Goal: Task Accomplishment & Management: Manage account settings

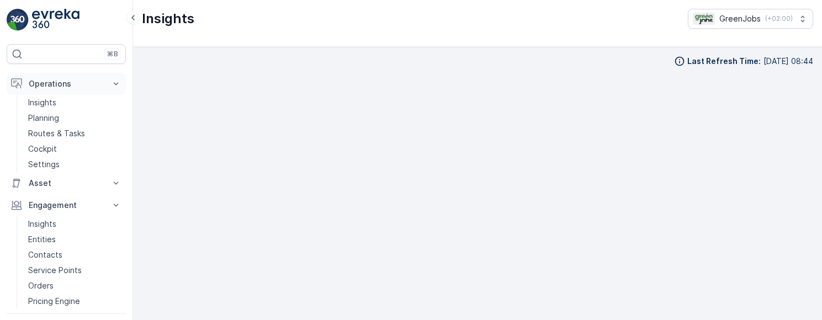
click at [54, 81] on p "Operations" at bounding box center [66, 83] width 75 height 11
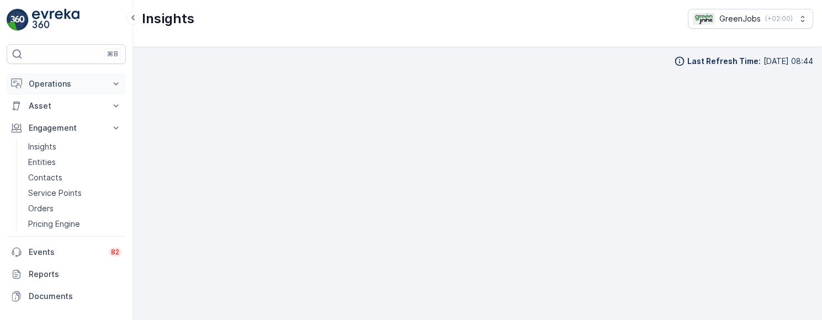
click at [59, 84] on p "Operations" at bounding box center [66, 83] width 75 height 11
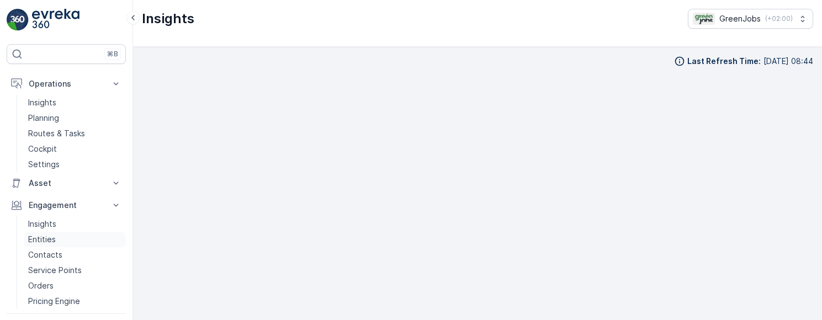
click at [45, 239] on p "Entities" at bounding box center [42, 239] width 28 height 11
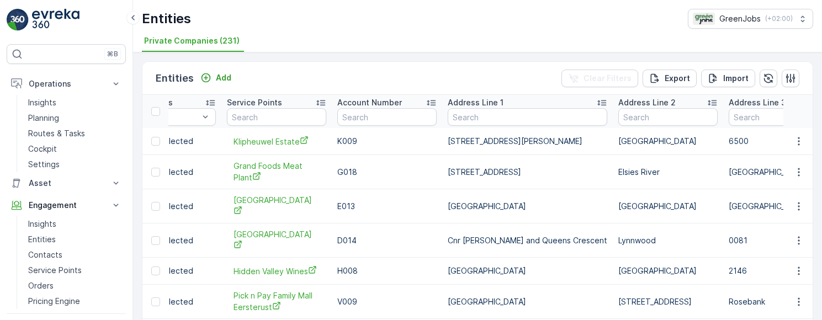
scroll to position [0, 248]
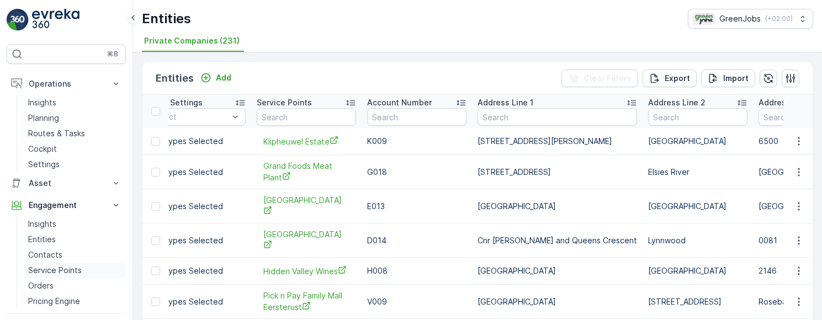
click at [62, 269] on p "Service Points" at bounding box center [55, 270] width 54 height 11
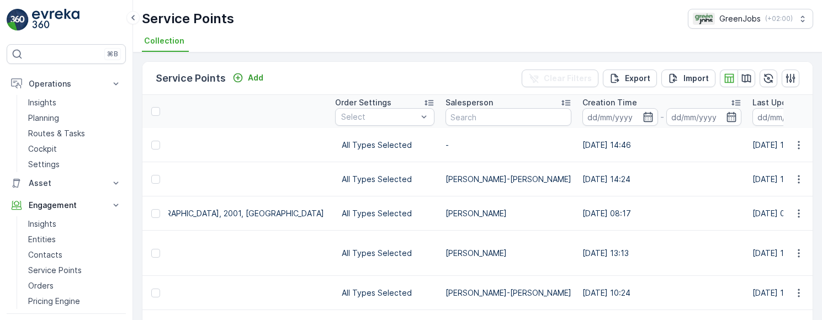
scroll to position [0, 1026]
click at [561, 100] on icon at bounding box center [566, 102] width 11 height 11
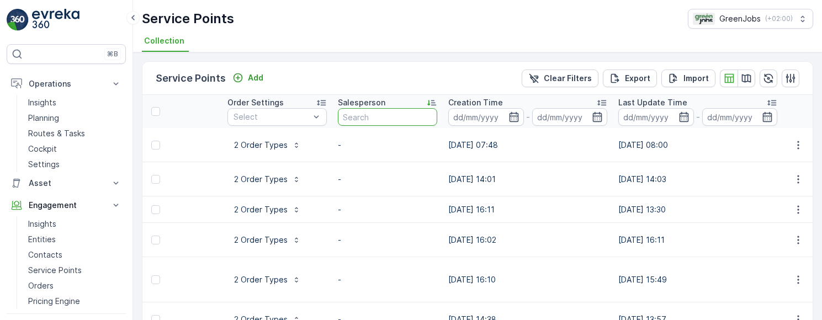
click at [368, 115] on input "text" at bounding box center [387, 117] width 99 height 18
type input "jan"
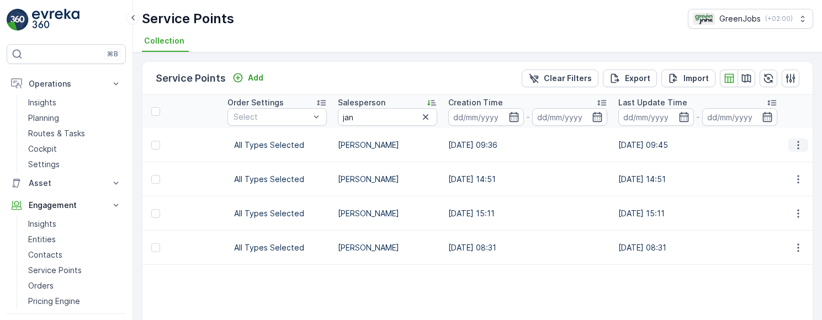
click at [797, 145] on icon "button" at bounding box center [798, 145] width 11 height 11
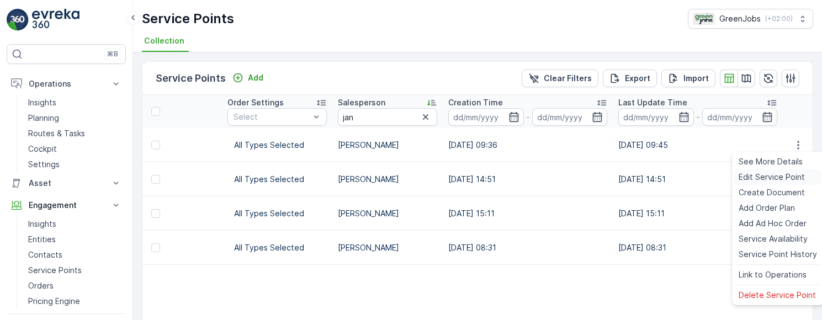
click at [782, 178] on span "Edit Service Point" at bounding box center [772, 177] width 66 height 11
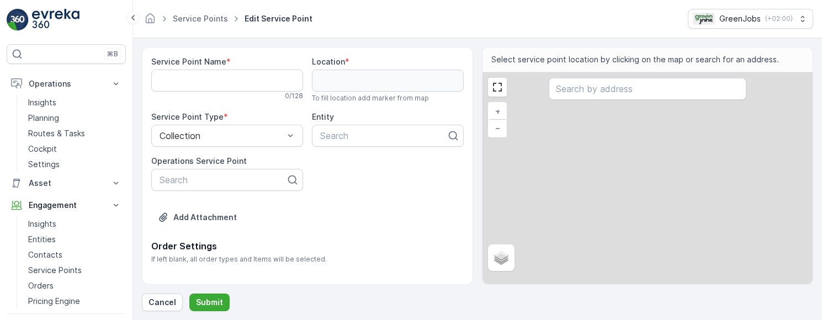
type Name "Bosvelder Pub & Restaurant"
type input "-25.862576,28.174846"
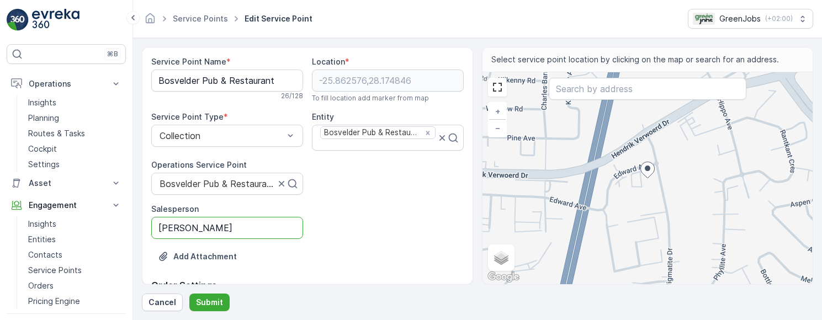
drag, startPoint x: 221, startPoint y: 227, endPoint x: 130, endPoint y: 227, distance: 91.1
click at [130, 227] on div "⌘B Operations Insights Planning Routes & Tasks Cockpit Settings Asset Assets En…" at bounding box center [411, 160] width 822 height 320
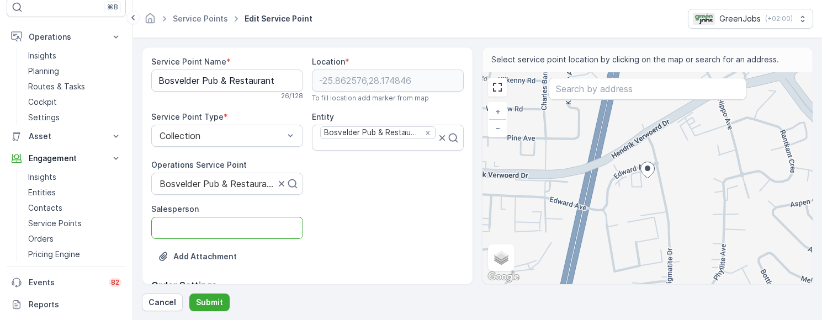
scroll to position [56, 0]
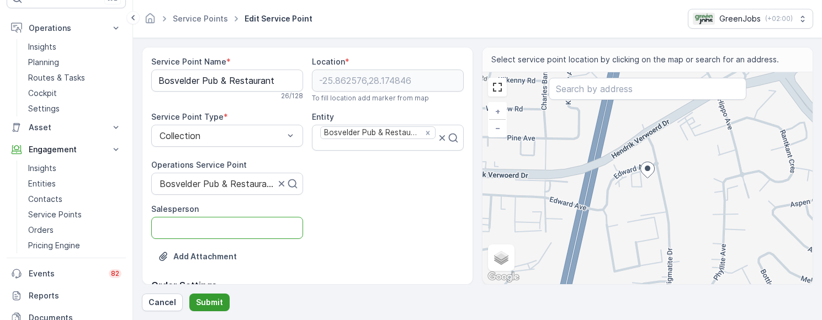
click at [208, 305] on p "Submit" at bounding box center [209, 302] width 27 height 11
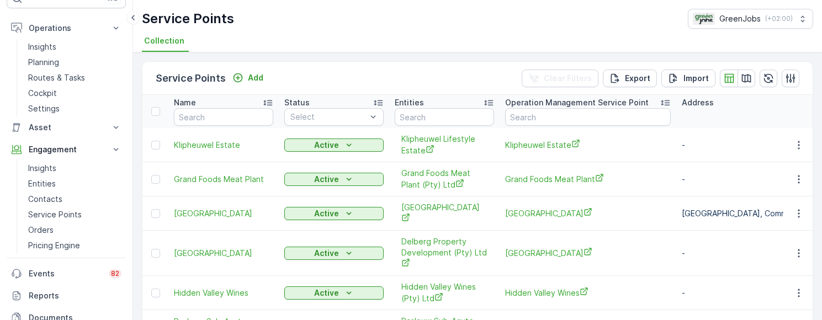
click at [517, 193] on td "Grand Foods Meat Plant" at bounding box center [588, 179] width 177 height 34
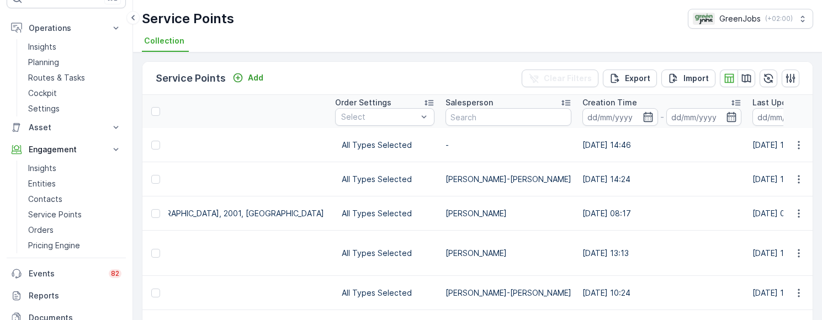
scroll to position [0, 1026]
click at [446, 114] on input "text" at bounding box center [509, 117] width 126 height 18
type input "jan"
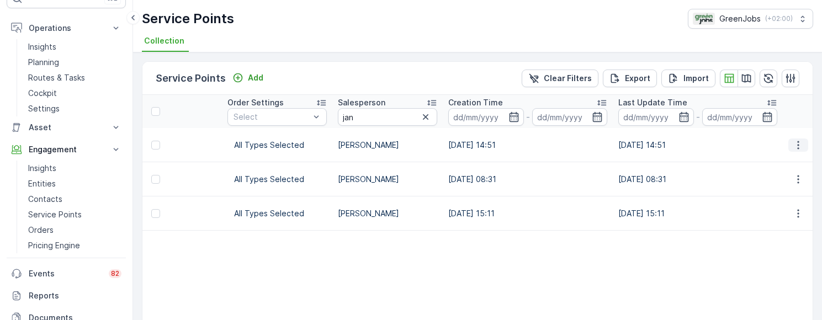
click at [797, 148] on icon "button" at bounding box center [798, 145] width 11 height 11
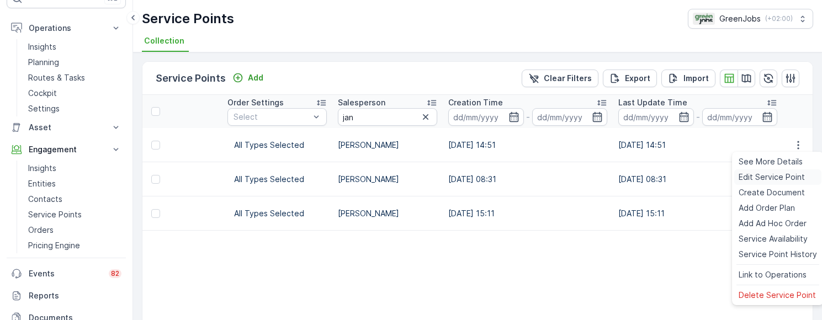
click at [782, 179] on span "Edit Service Point" at bounding box center [772, 177] width 66 height 11
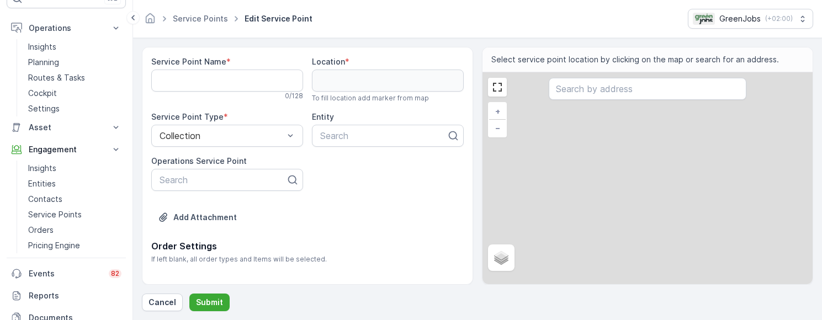
type Name "[GEOGRAPHIC_DATA]"
type input "-26.166235,28.047622"
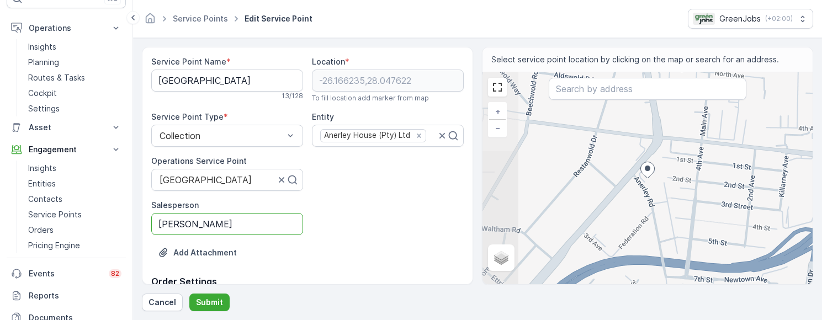
drag, startPoint x: 242, startPoint y: 226, endPoint x: 155, endPoint y: 230, distance: 87.3
click at [155, 231] on input "[PERSON_NAME]" at bounding box center [227, 224] width 152 height 22
drag, startPoint x: 219, startPoint y: 224, endPoint x: 131, endPoint y: 224, distance: 87.8
click at [131, 224] on div "⌘B Operations Insights Planning Routes & Tasks Cockpit Settings Asset Assets En…" at bounding box center [411, 160] width 822 height 320
click at [209, 300] on p "Submit" at bounding box center [209, 302] width 27 height 11
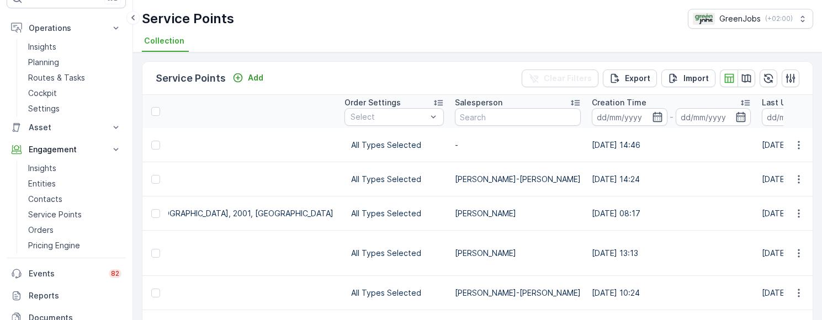
scroll to position [0, 1019]
click at [453, 110] on input "text" at bounding box center [516, 117] width 126 height 18
type input "jan"
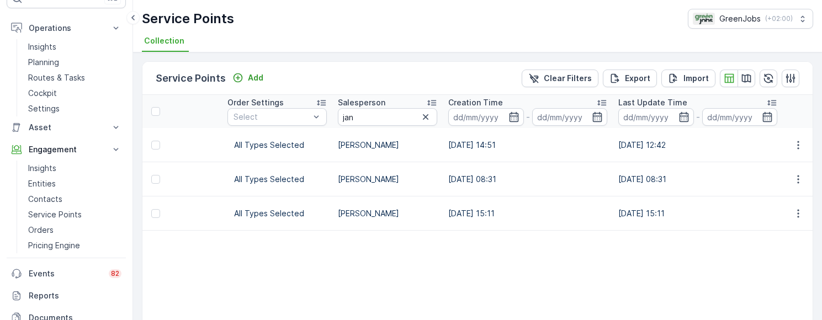
scroll to position [0, 568]
click at [797, 146] on icon "button" at bounding box center [798, 145] width 11 height 11
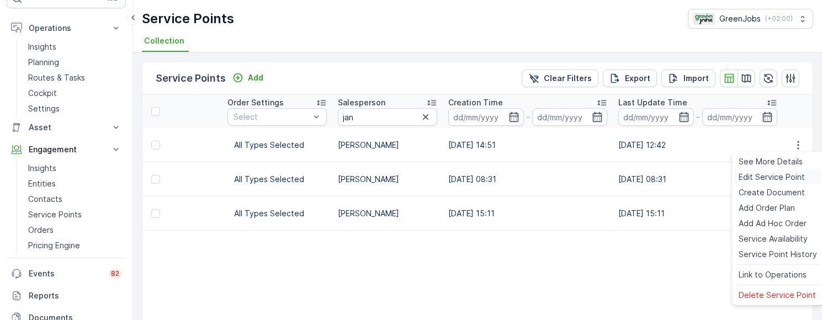
click at [783, 175] on span "Edit Service Point" at bounding box center [772, 177] width 66 height 11
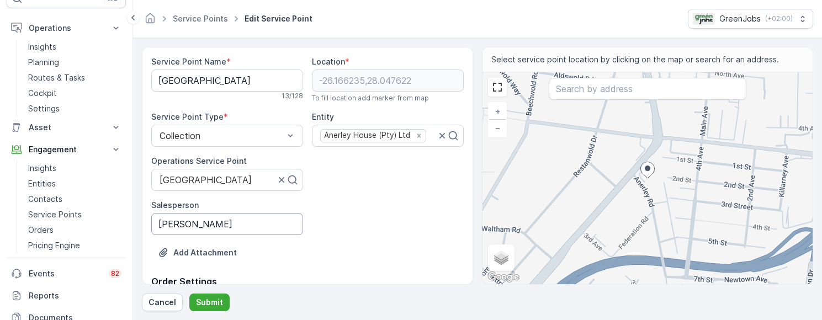
click at [223, 228] on input "[PERSON_NAME]" at bounding box center [227, 224] width 152 height 22
type input "J"
click at [218, 296] on button "Submit" at bounding box center [209, 303] width 40 height 18
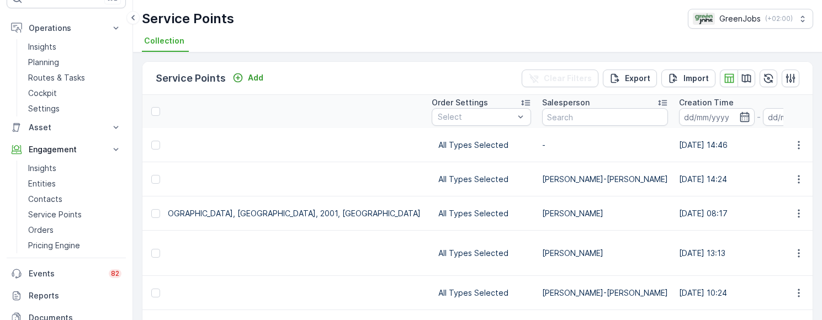
scroll to position [0, 981]
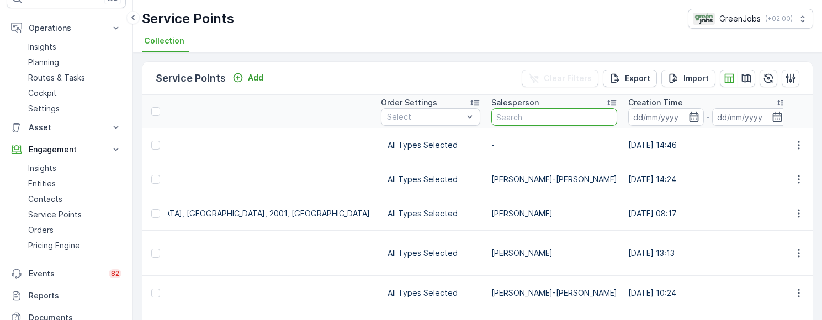
click at [491, 117] on input "text" at bounding box center [554, 117] width 126 height 18
type input "ja"
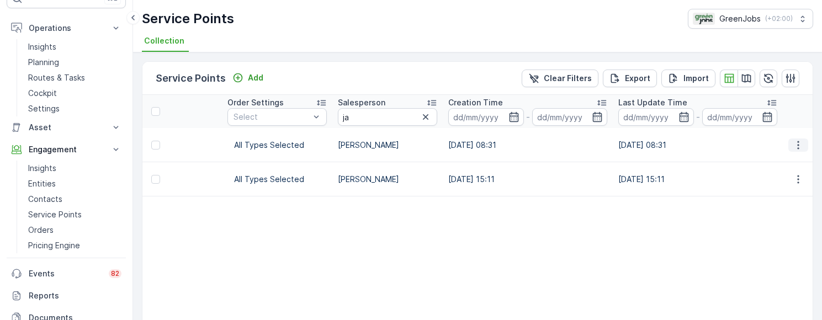
click at [801, 146] on icon "button" at bounding box center [798, 145] width 11 height 11
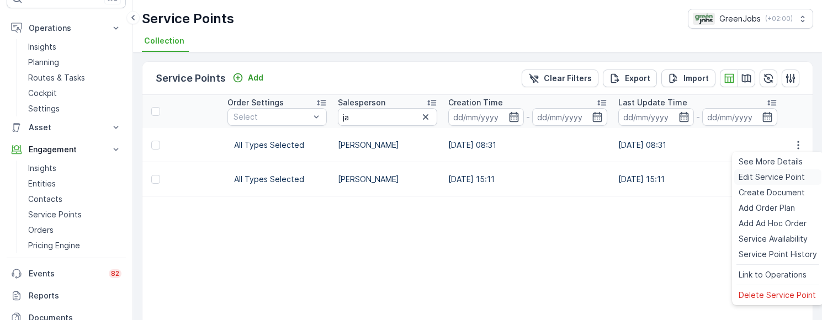
click at [783, 174] on span "Edit Service Point" at bounding box center [772, 177] width 66 height 11
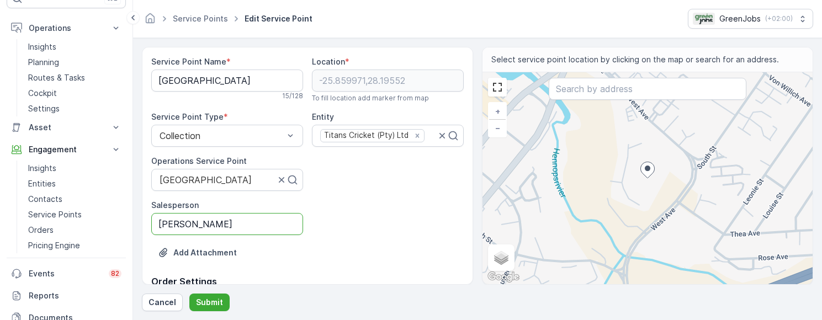
click at [224, 225] on input "[PERSON_NAME]" at bounding box center [227, 224] width 152 height 22
type input "J"
click at [212, 300] on p "Submit" at bounding box center [209, 302] width 27 height 11
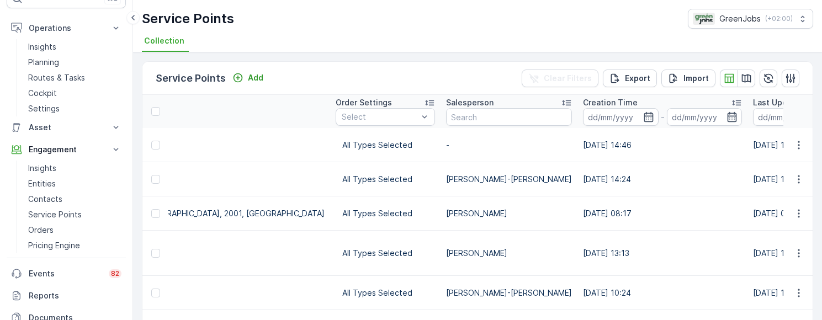
scroll to position [4, 0]
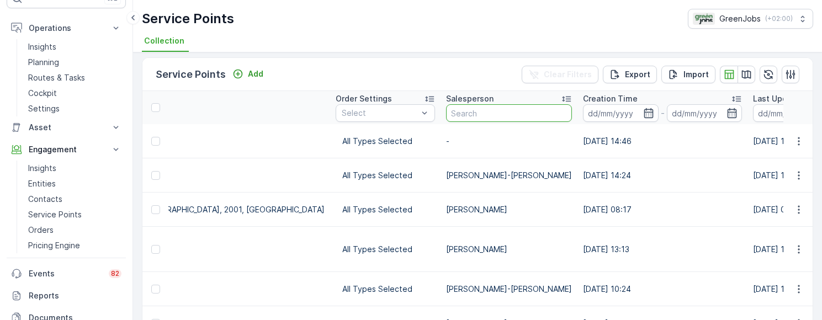
click at [446, 112] on input "text" at bounding box center [509, 113] width 126 height 18
type input "ja"
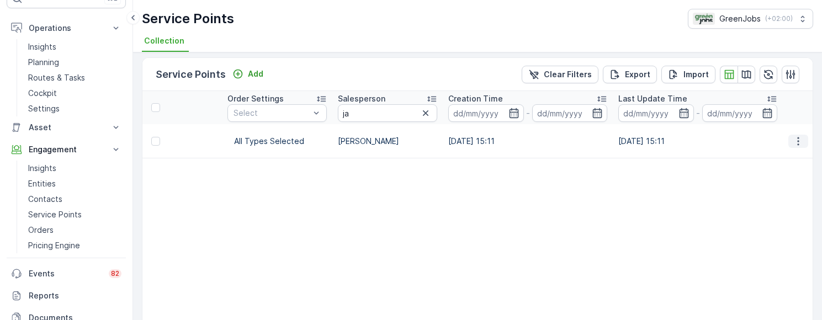
click at [798, 140] on icon "button" at bounding box center [798, 141] width 11 height 11
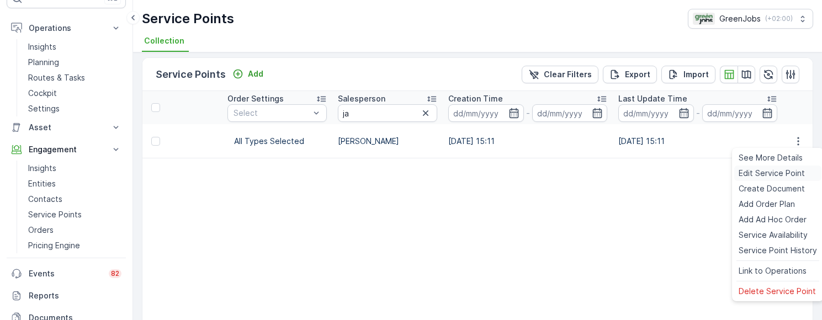
click at [764, 177] on span "Edit Service Point" at bounding box center [772, 173] width 66 height 11
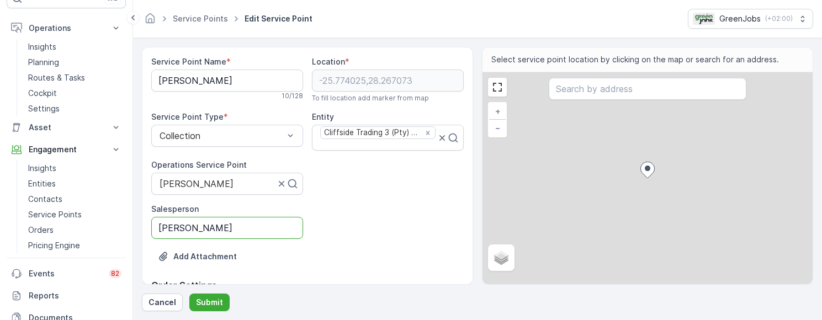
click at [229, 236] on input "[PERSON_NAME]" at bounding box center [227, 228] width 152 height 22
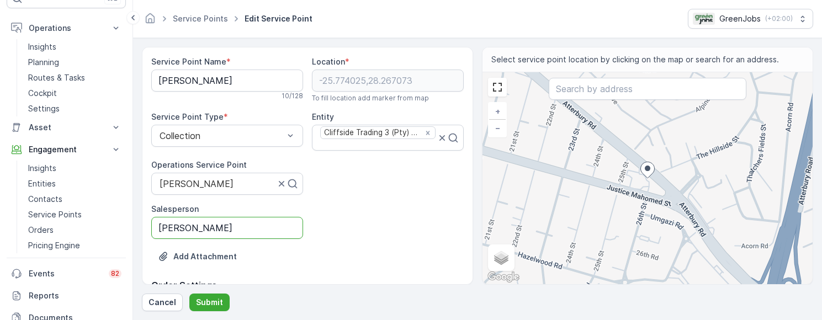
type input "J"
click at [205, 305] on p "Submit" at bounding box center [209, 302] width 27 height 11
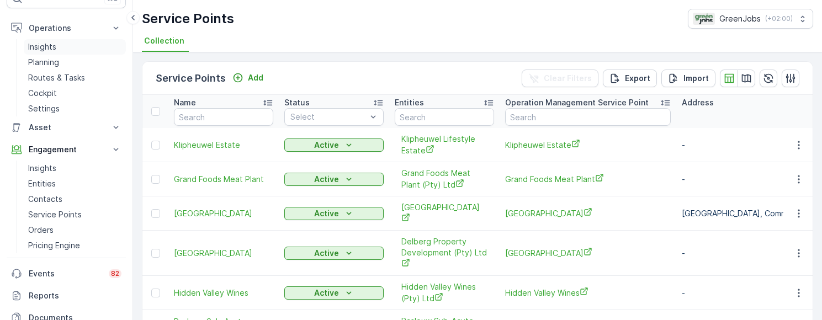
click at [45, 45] on p "Insights" at bounding box center [42, 46] width 28 height 11
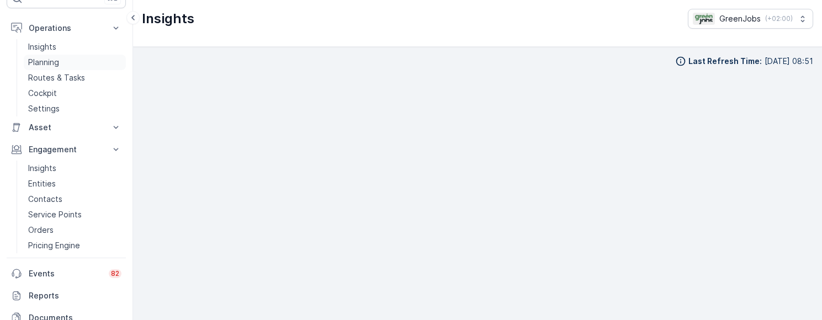
click at [50, 63] on p "Planning" at bounding box center [43, 62] width 31 height 11
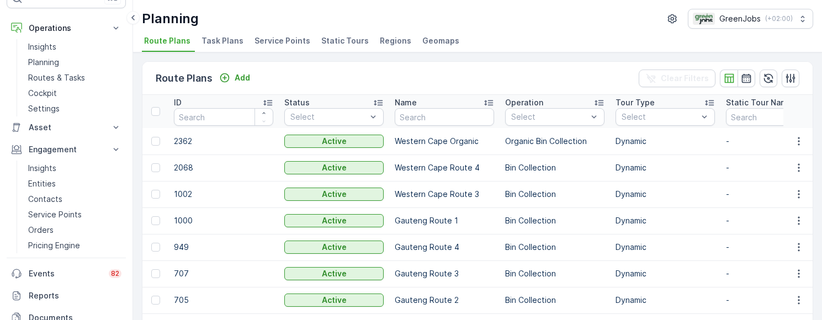
click at [282, 41] on span "Service Points" at bounding box center [283, 40] width 56 height 11
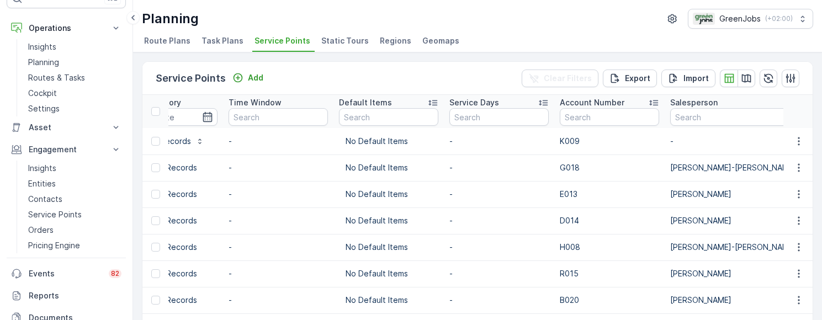
scroll to position [0, 1836]
click at [671, 112] on input "text" at bounding box center [734, 117] width 126 height 18
type input "jan"
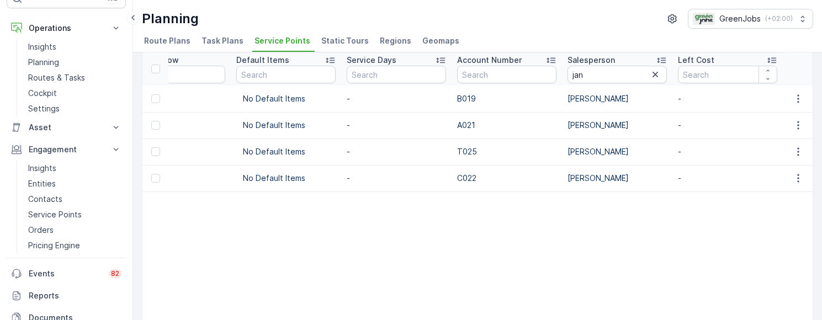
scroll to position [0, 1602]
click at [799, 100] on icon "button" at bounding box center [798, 98] width 11 height 11
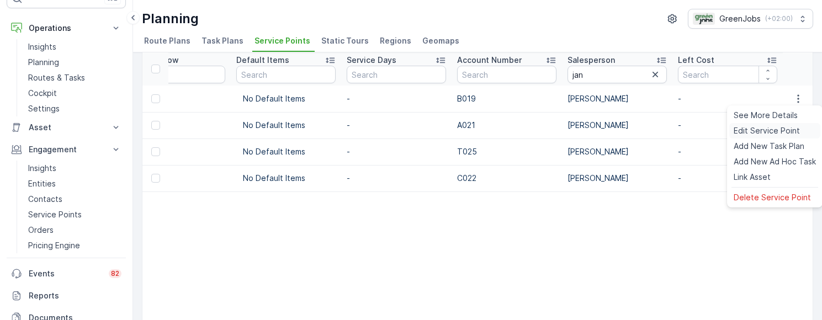
click at [779, 133] on span "Edit Service Point" at bounding box center [767, 130] width 66 height 11
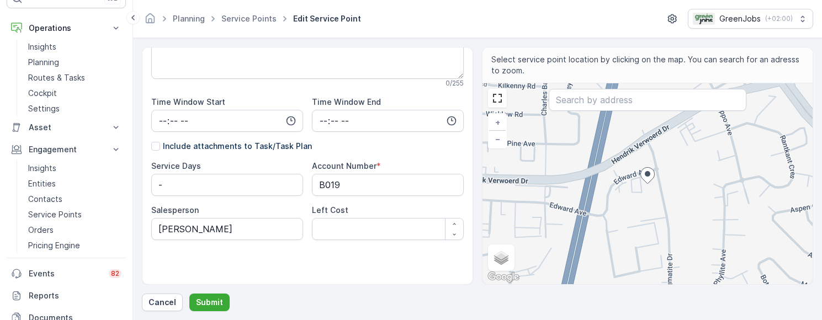
scroll to position [247, 0]
click at [235, 230] on input "[PERSON_NAME]" at bounding box center [227, 230] width 152 height 22
type input "[PERSON_NAME]"
type input "J"
click at [217, 304] on p "Submit" at bounding box center [209, 302] width 27 height 11
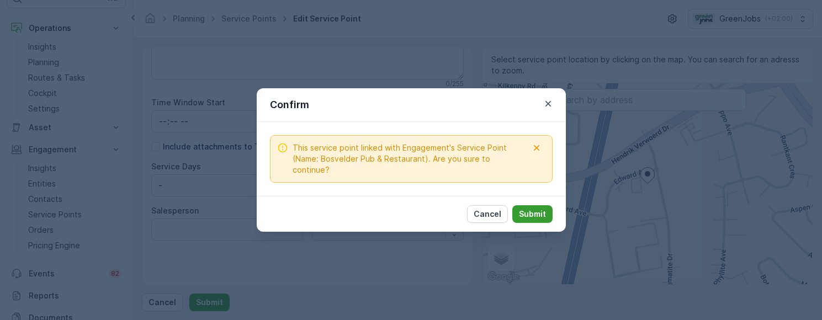
click at [537, 209] on p "Submit" at bounding box center [532, 214] width 27 height 11
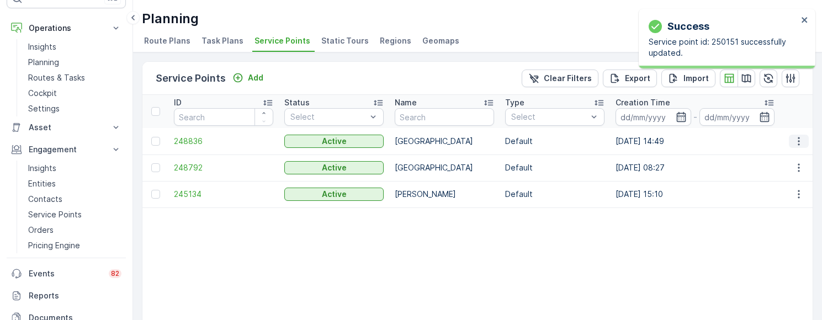
click at [797, 143] on icon "button" at bounding box center [798, 141] width 11 height 11
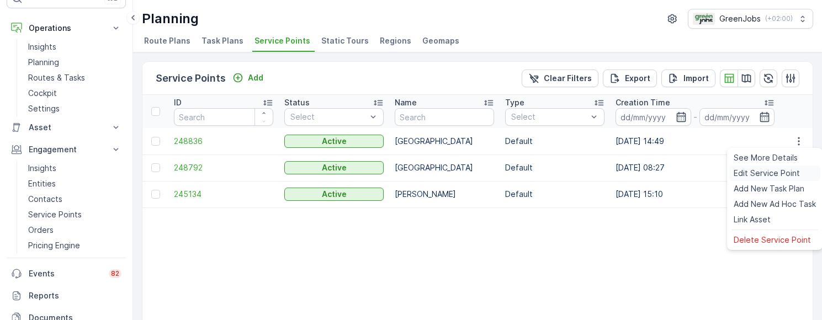
click at [776, 170] on span "Edit Service Point" at bounding box center [767, 173] width 66 height 11
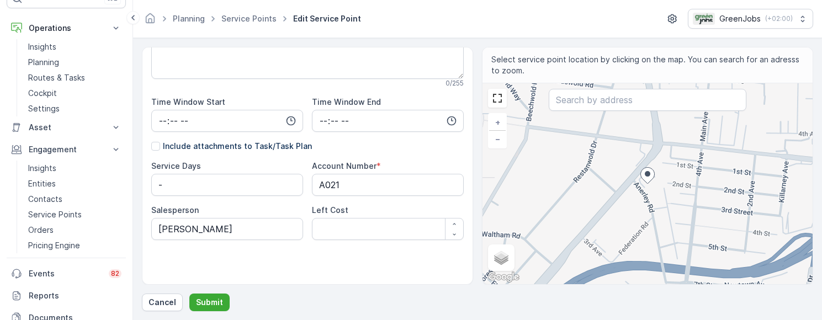
scroll to position [247, 0]
click at [237, 224] on input "[PERSON_NAME]" at bounding box center [227, 230] width 152 height 22
type input "[PERSON_NAME]"
type input "J"
click at [215, 305] on p "Submit" at bounding box center [209, 302] width 27 height 11
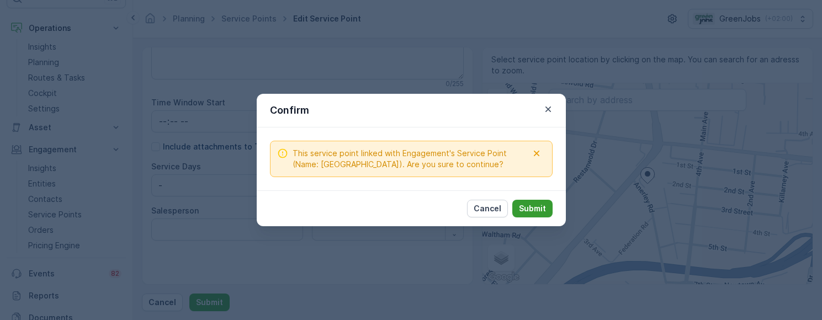
click at [537, 209] on p "Submit" at bounding box center [532, 208] width 27 height 11
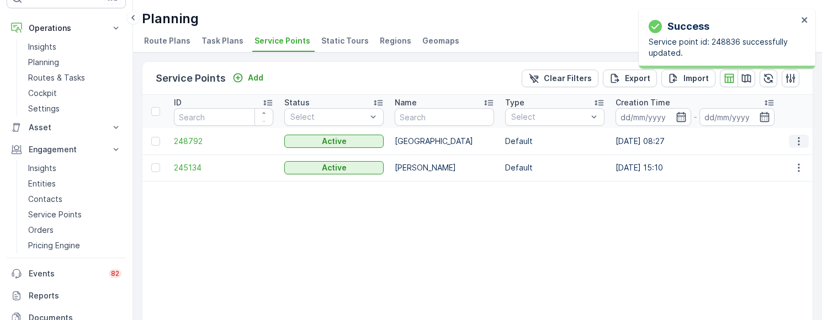
click at [798, 141] on icon "button" at bounding box center [798, 141] width 11 height 11
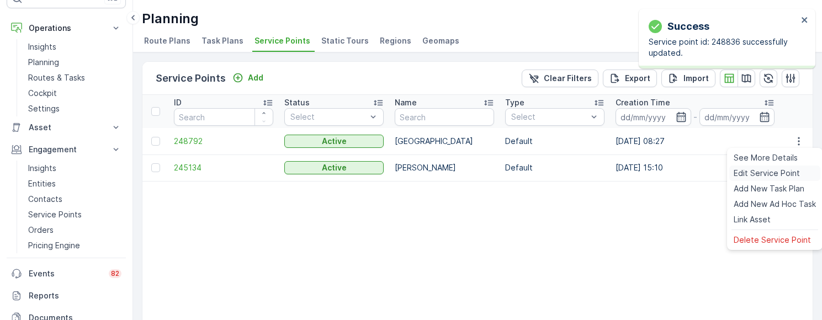
click at [767, 174] on span "Edit Service Point" at bounding box center [767, 173] width 66 height 11
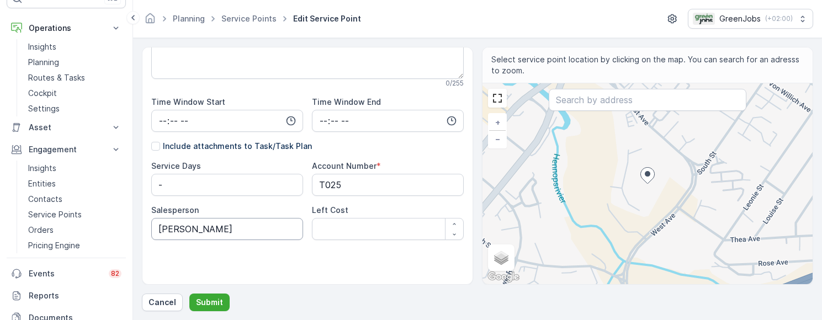
scroll to position [247, 0]
click at [237, 234] on input "[PERSON_NAME]" at bounding box center [227, 230] width 152 height 22
type input "[PERSON_NAME]"
type input "J"
click at [210, 301] on p "Submit" at bounding box center [209, 302] width 27 height 11
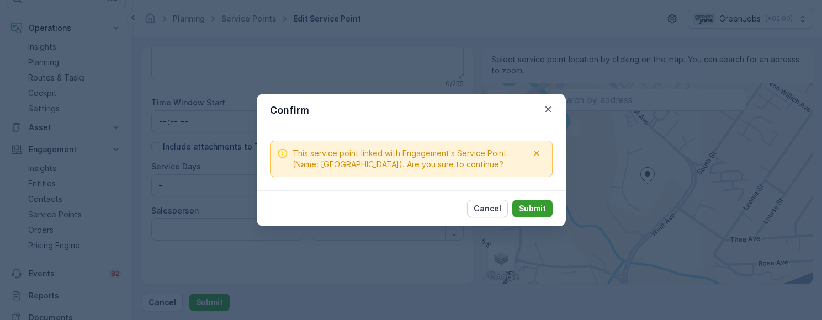
click at [527, 207] on p "Submit" at bounding box center [532, 208] width 27 height 11
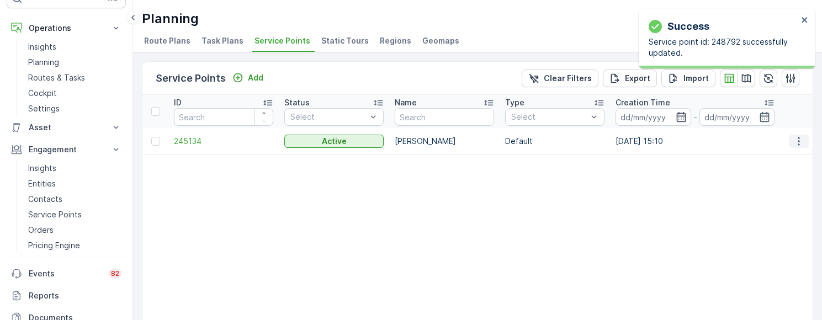
click at [793, 141] on icon "button" at bounding box center [798, 141] width 11 height 11
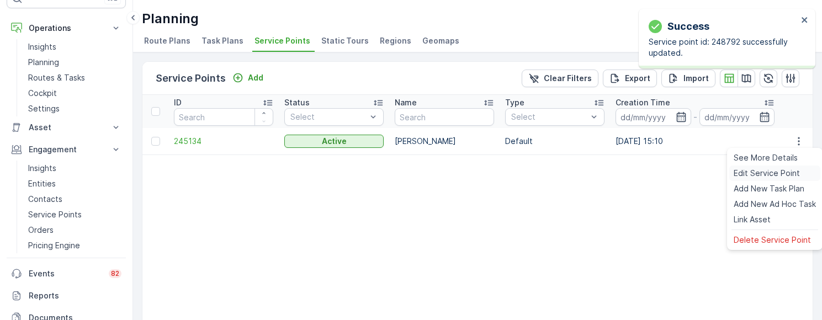
click at [768, 173] on span "Edit Service Point" at bounding box center [767, 173] width 66 height 11
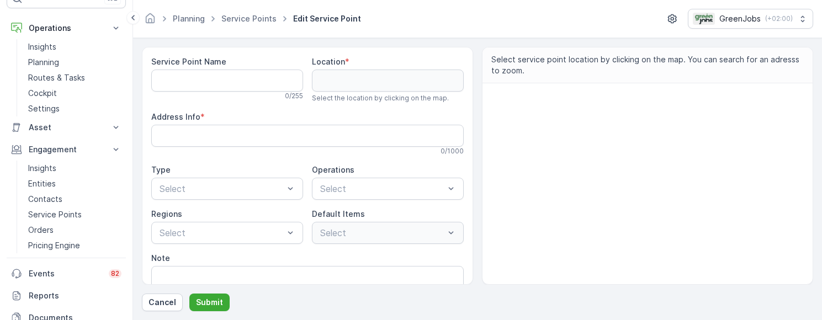
type Name "[PERSON_NAME]"
type input "-25.774032,28.267052"
type Info "BP Garage, [STREET_ADDRESS]"
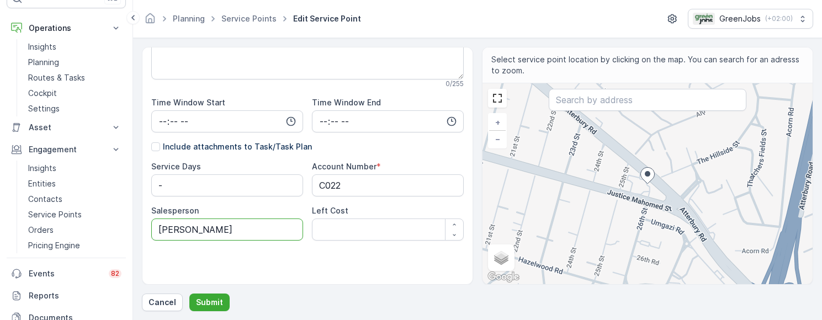
click at [225, 231] on input "[PERSON_NAME]" at bounding box center [227, 230] width 152 height 22
type input "[PERSON_NAME]"
type input "J"
click at [210, 303] on p "Submit" at bounding box center [209, 302] width 27 height 11
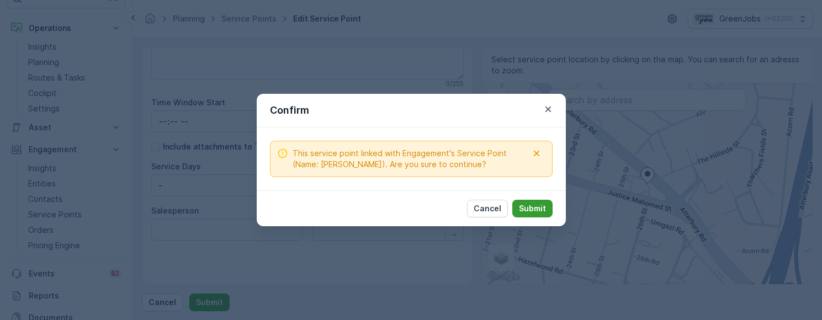
click at [549, 207] on button "Submit" at bounding box center [532, 209] width 40 height 18
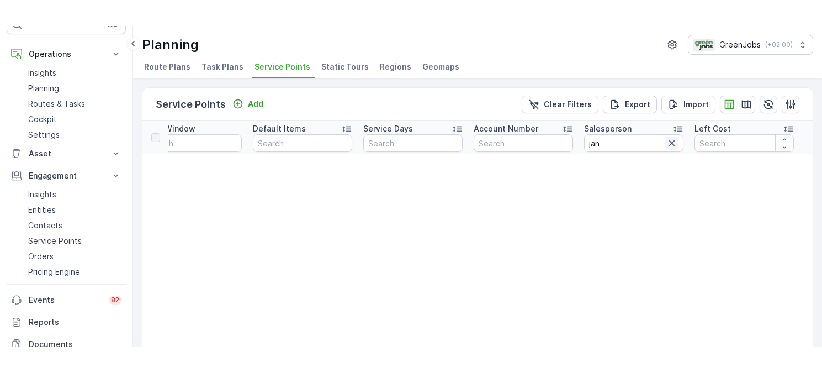
scroll to position [0, 1368]
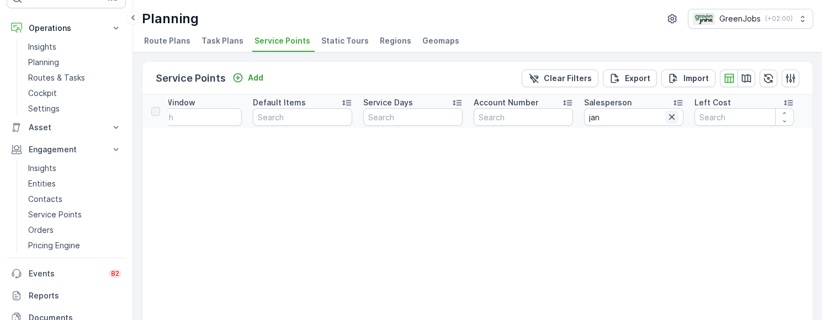
click at [670, 119] on icon "button" at bounding box center [671, 117] width 11 height 11
